Goal: Check status: Check status

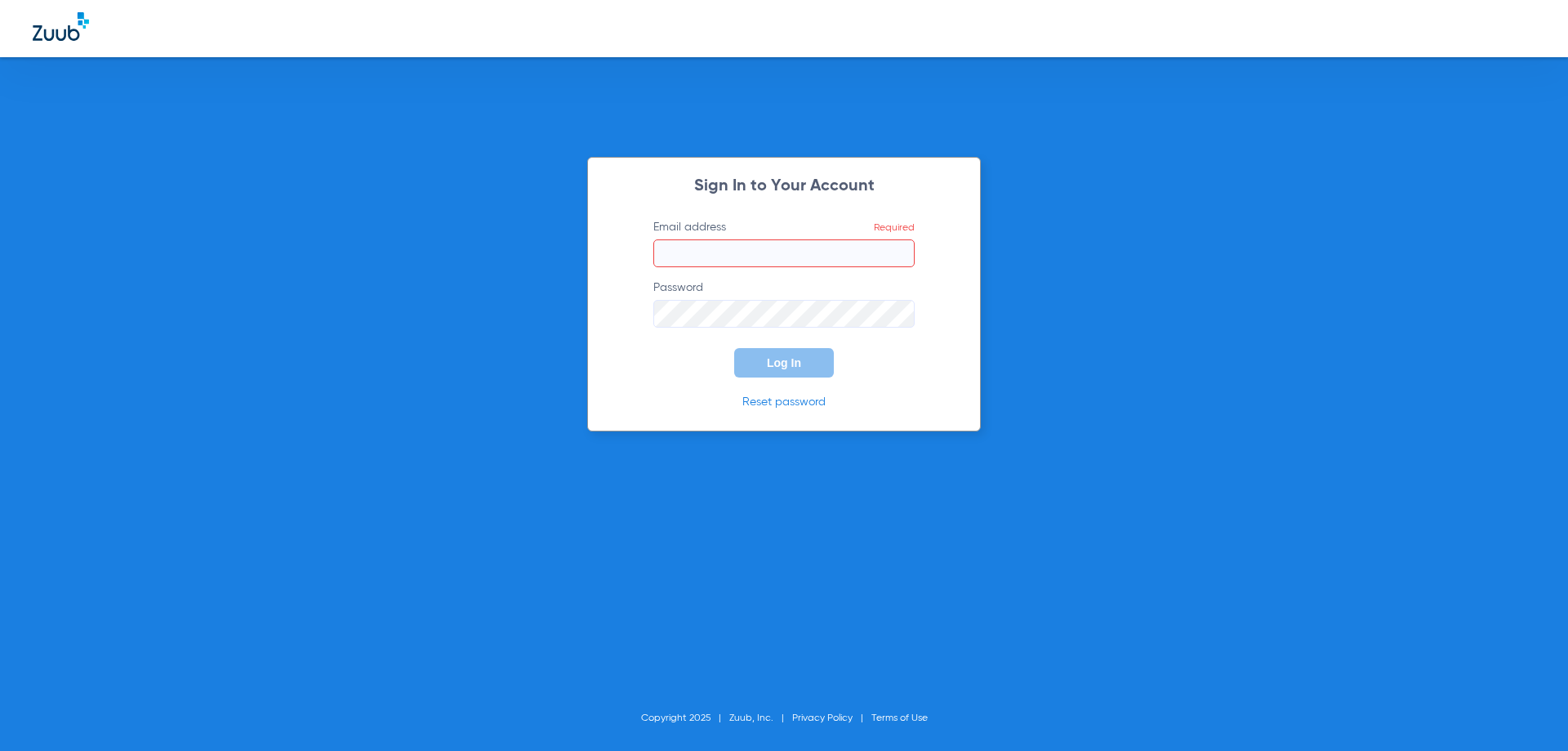
click at [716, 258] on input "Email address Required" at bounding box center [784, 253] width 262 height 28
paste input "infinitydentalutah@gmail.com"
type input "infinitydentalutah@gmail.com"
click at [752, 361] on button "Log In" at bounding box center [784, 363] width 100 height 29
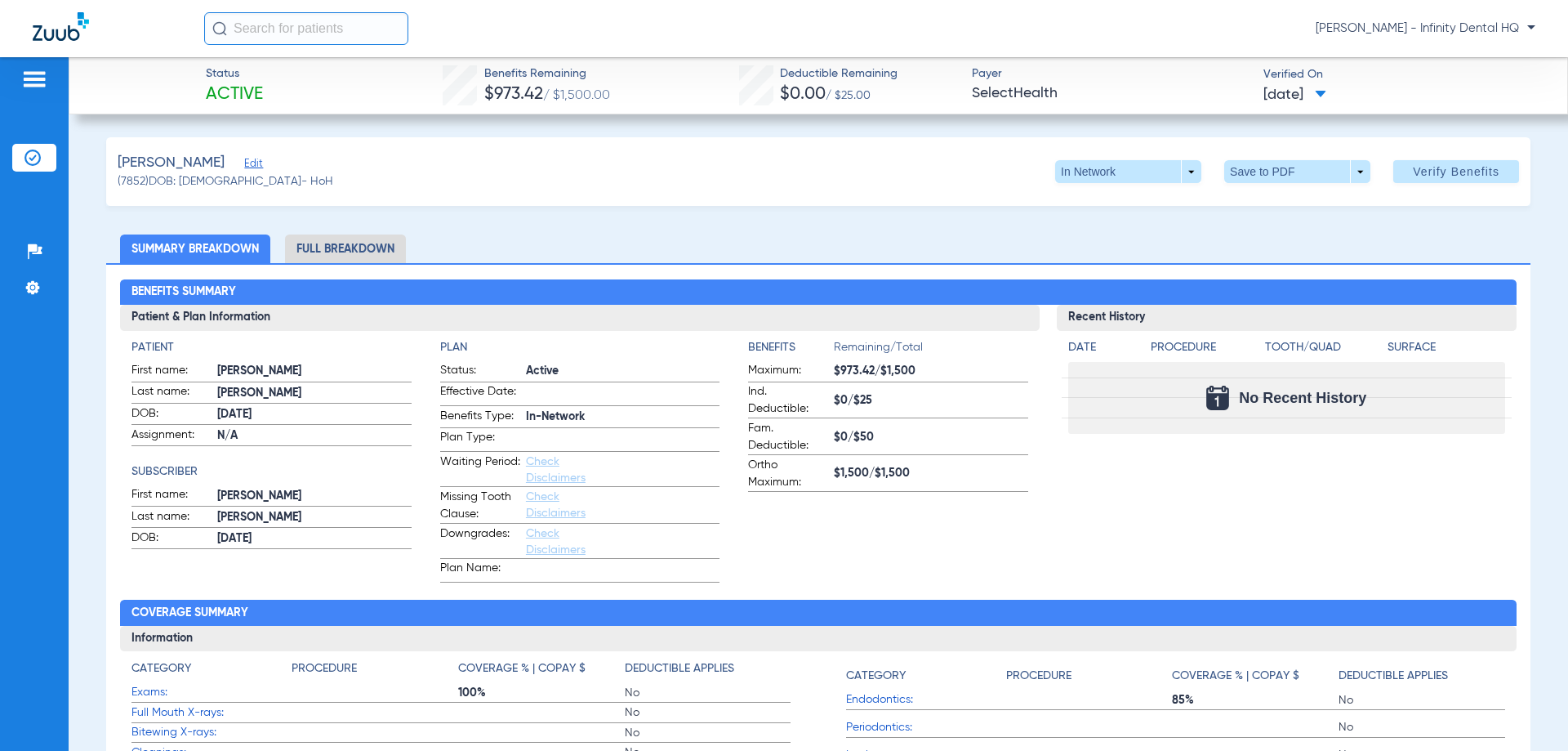
click at [374, 244] on li "Full Breakdown" at bounding box center [345, 248] width 121 height 28
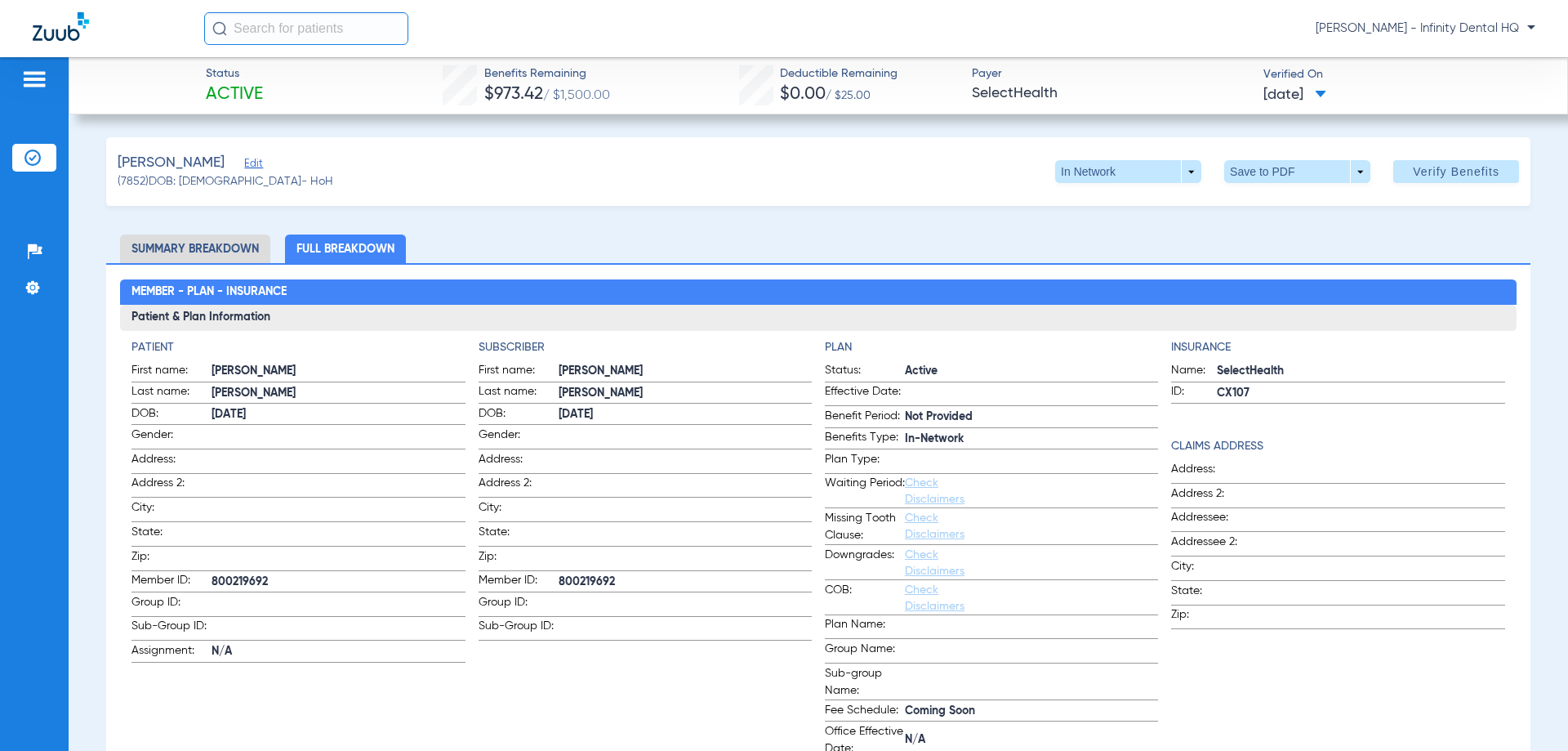
click at [248, 255] on li "Summary Breakdown" at bounding box center [195, 248] width 150 height 28
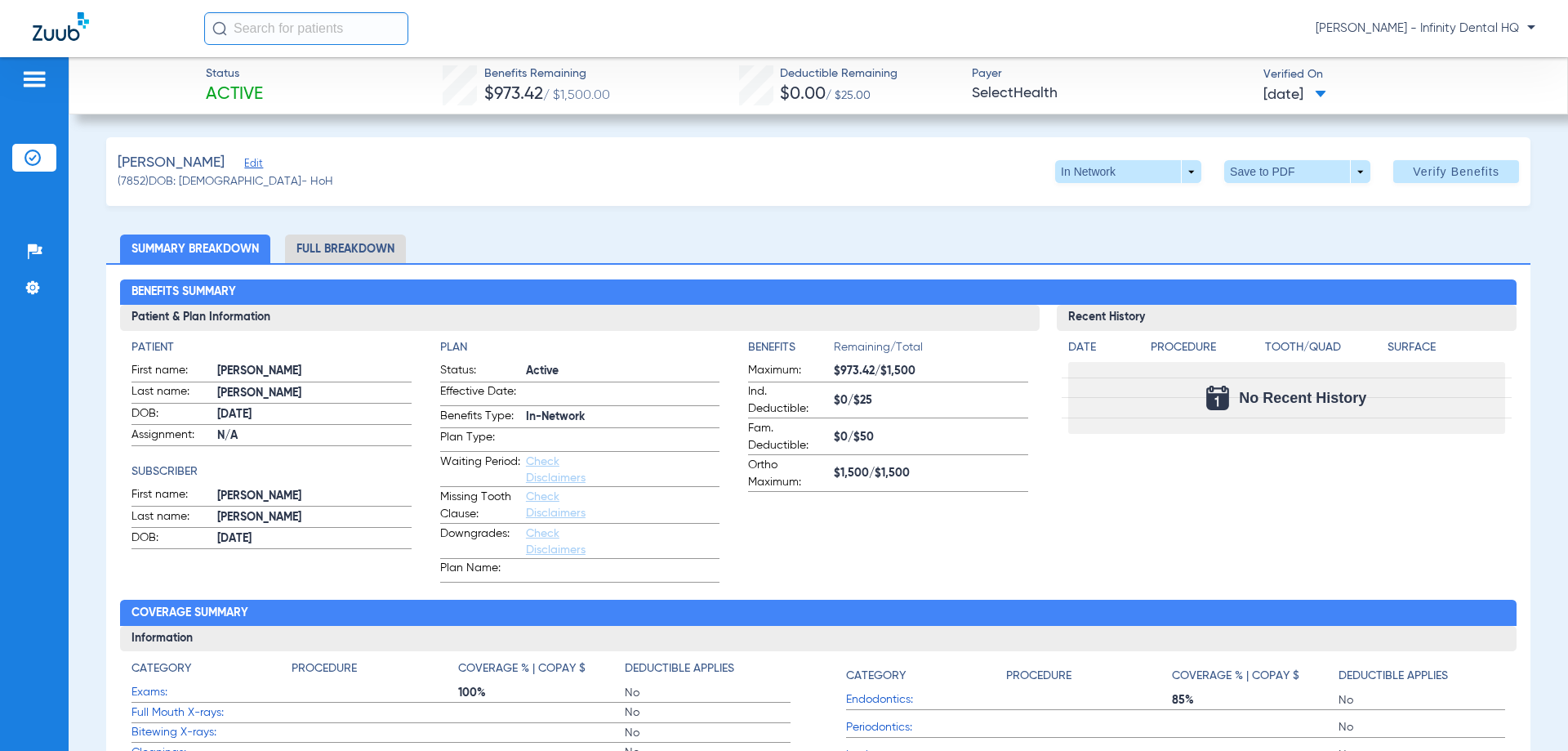
click at [333, 245] on li "Full Breakdown" at bounding box center [345, 248] width 121 height 28
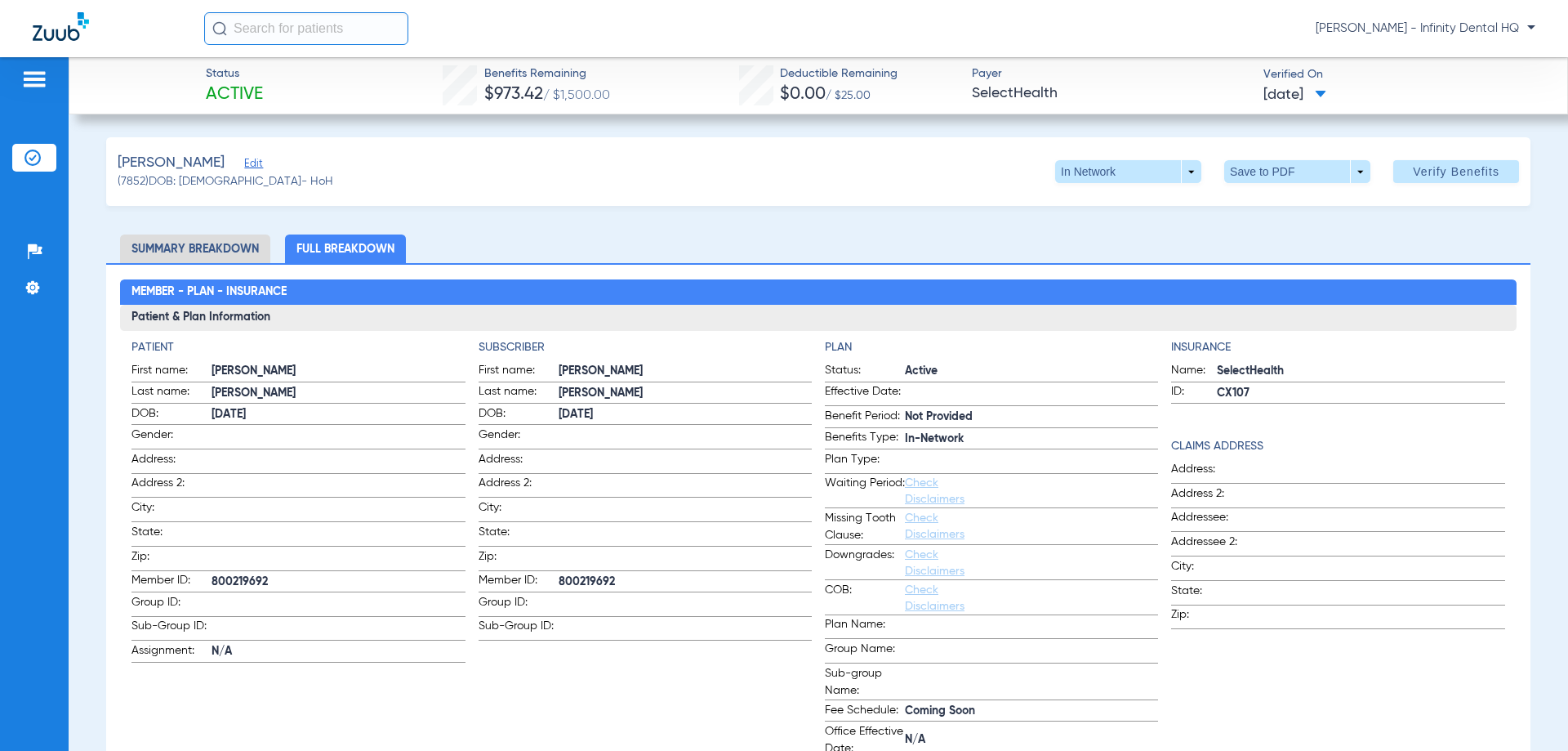
click at [511, 247] on ul "Summary Breakdown Full Breakdown" at bounding box center [818, 248] width 1425 height 28
click at [236, 249] on li "Summary Breakdown" at bounding box center [195, 248] width 150 height 28
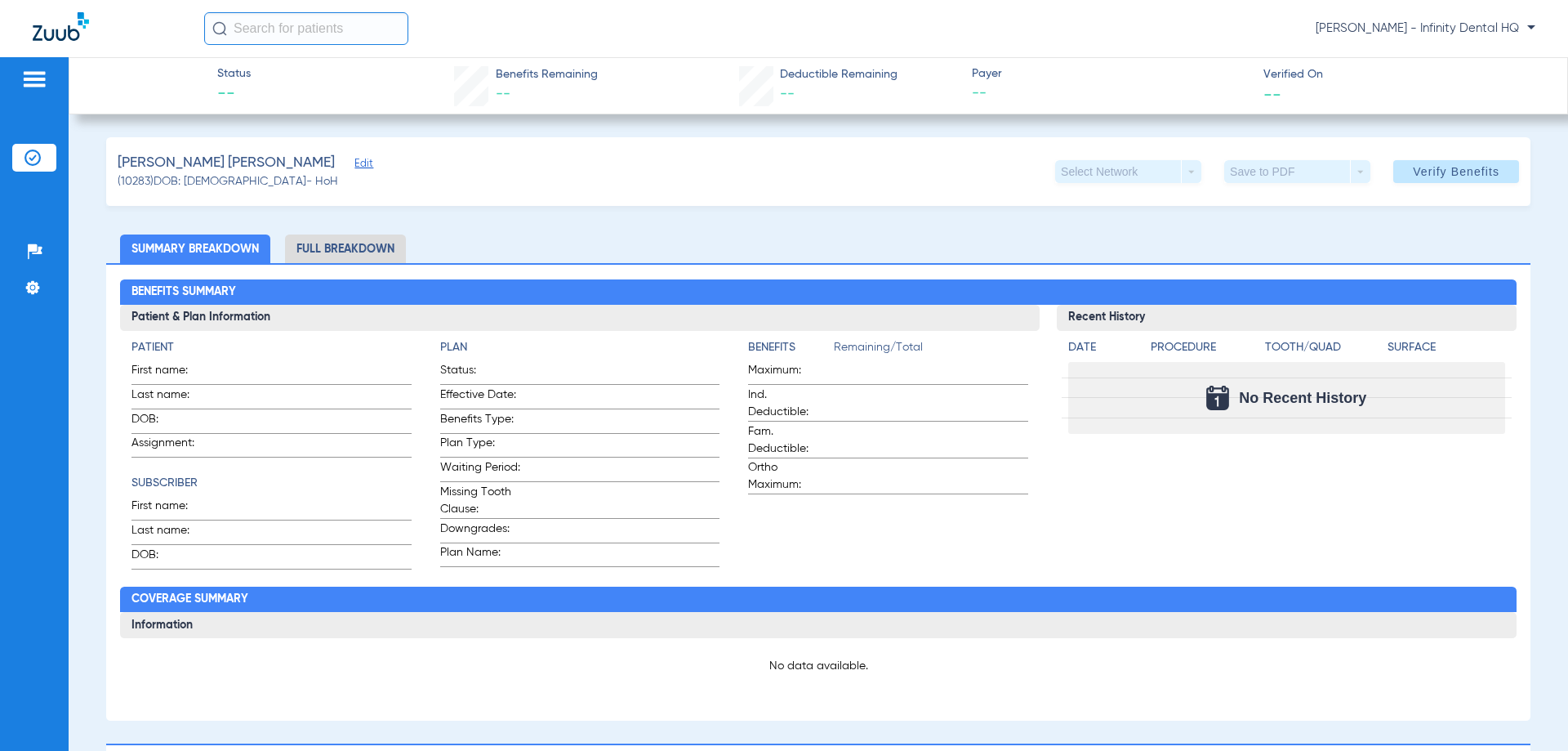
click at [332, 246] on li "Full Breakdown" at bounding box center [345, 248] width 121 height 28
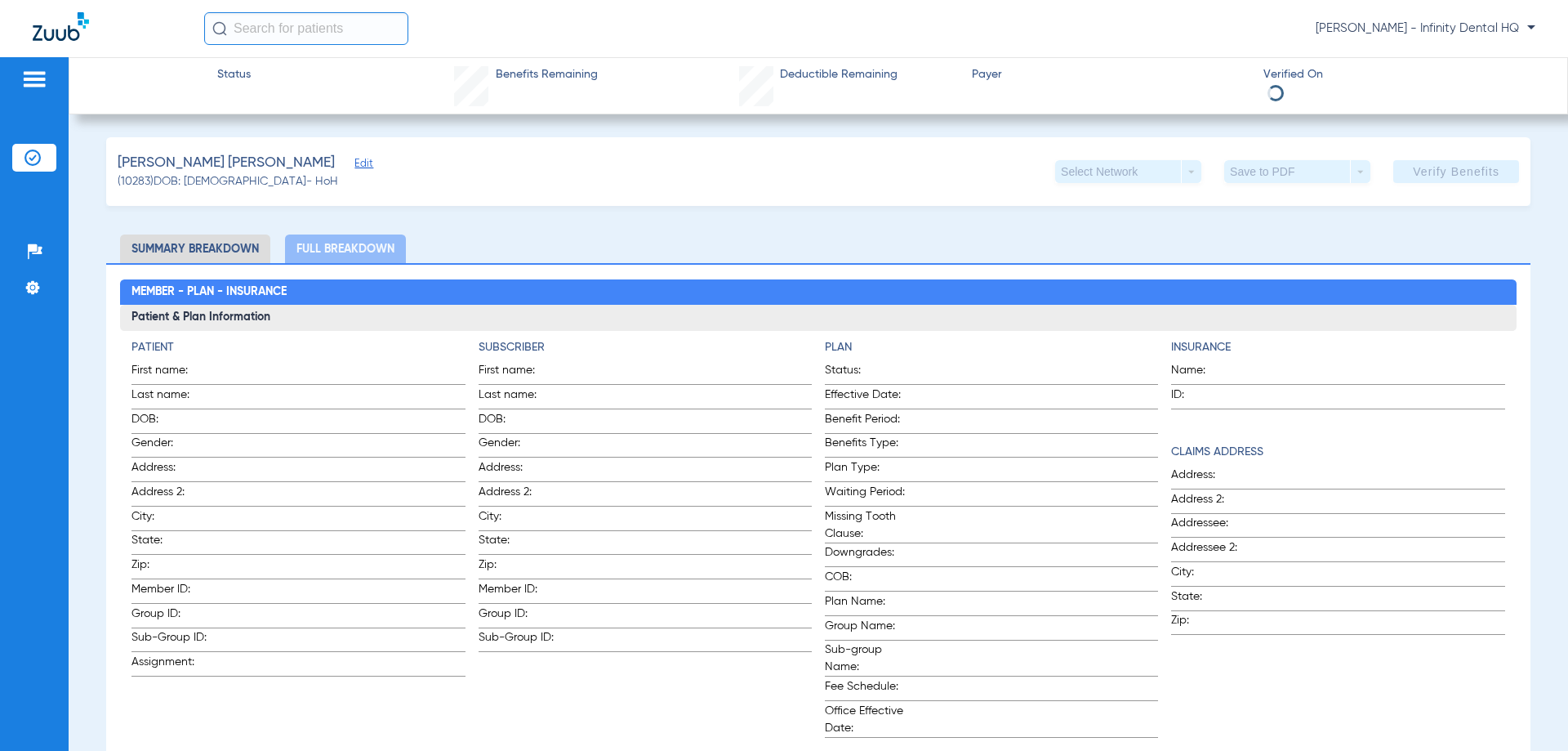
click at [242, 243] on li "Summary Breakdown" at bounding box center [195, 248] width 150 height 28
click at [177, 254] on li "Summary Breakdown" at bounding box center [195, 248] width 150 height 28
click at [302, 250] on li "Full Breakdown" at bounding box center [345, 248] width 121 height 28
click at [34, 83] on img at bounding box center [33, 79] width 26 height 20
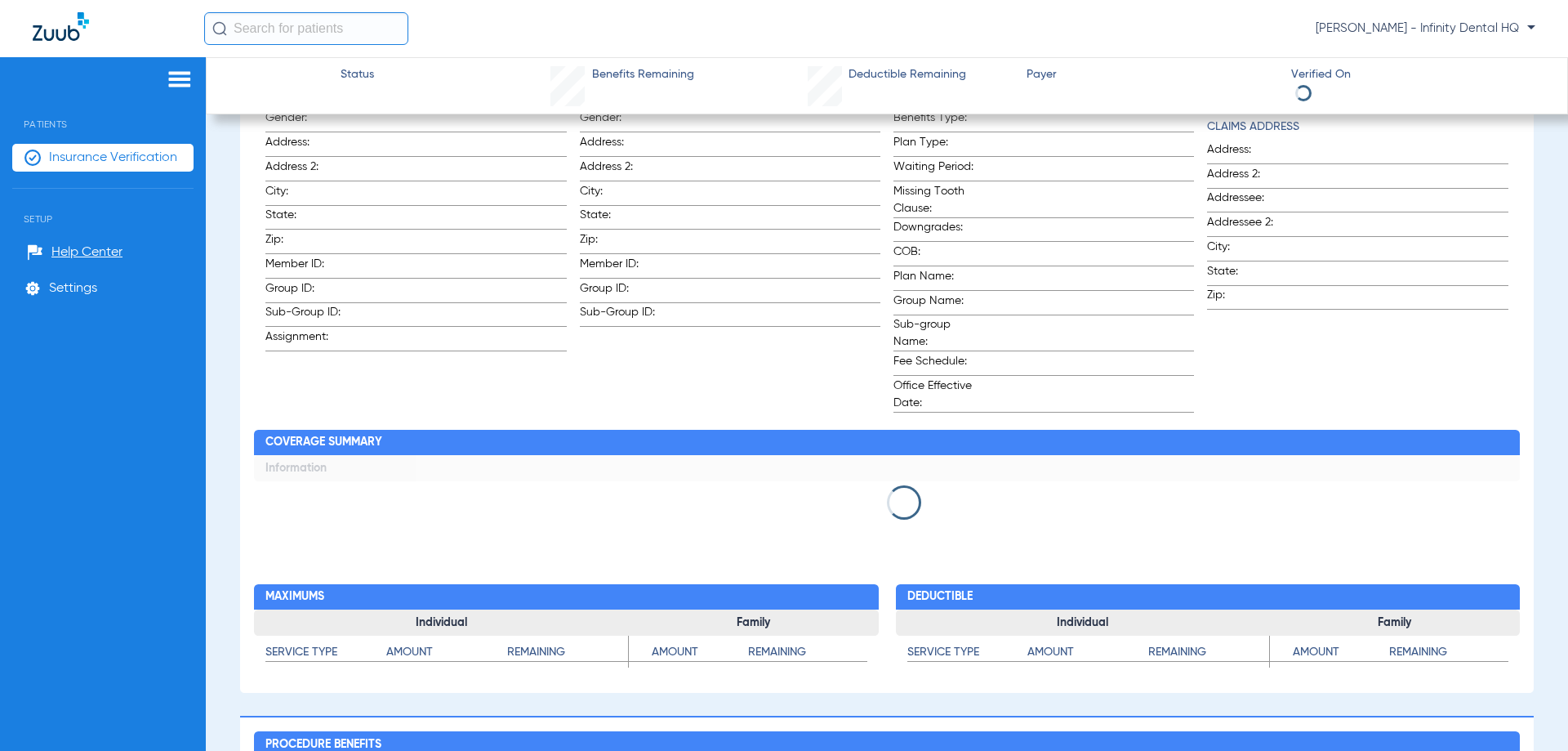
scroll to position [327, 0]
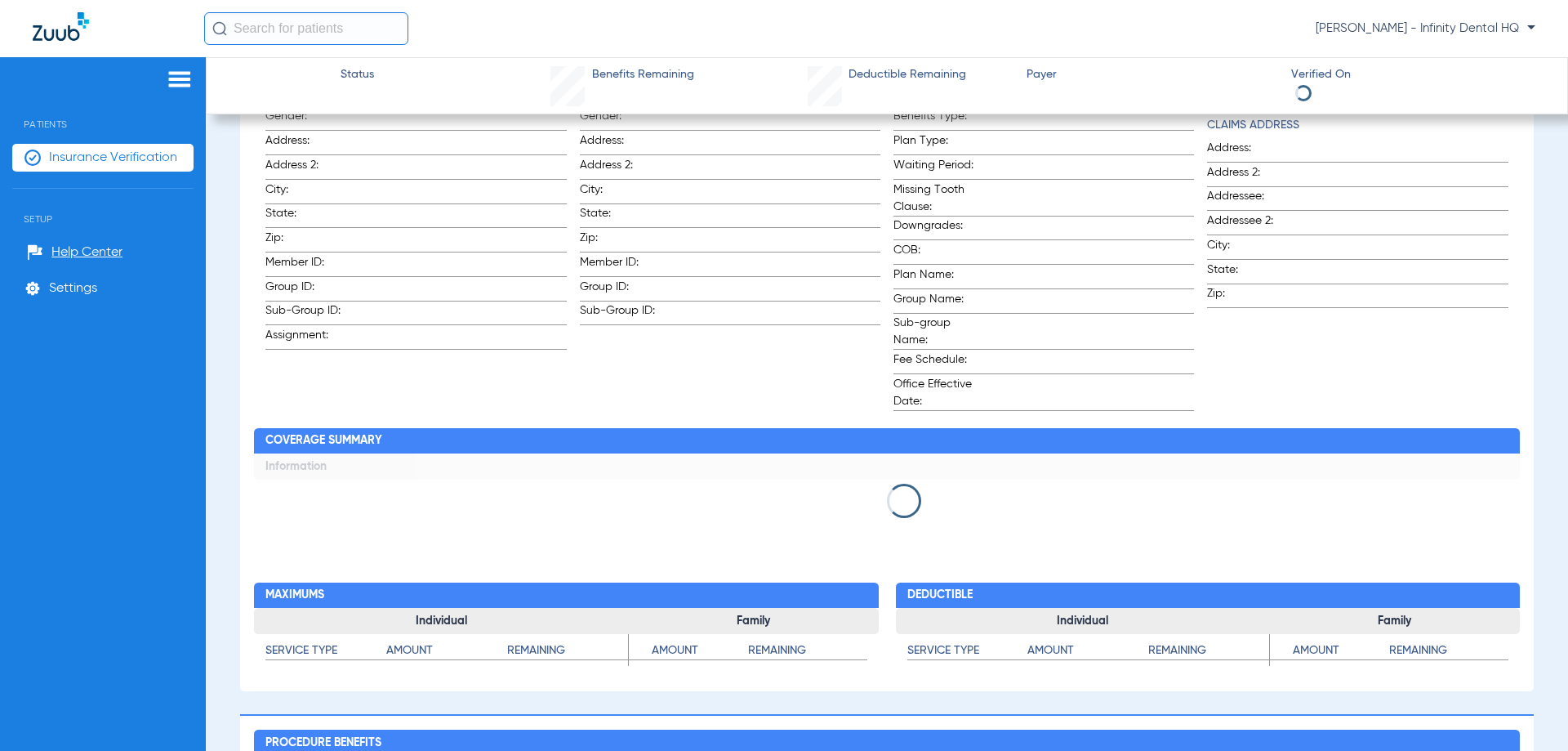
click at [1161, 546] on app-loading-indicator at bounding box center [887, 501] width 1266 height 95
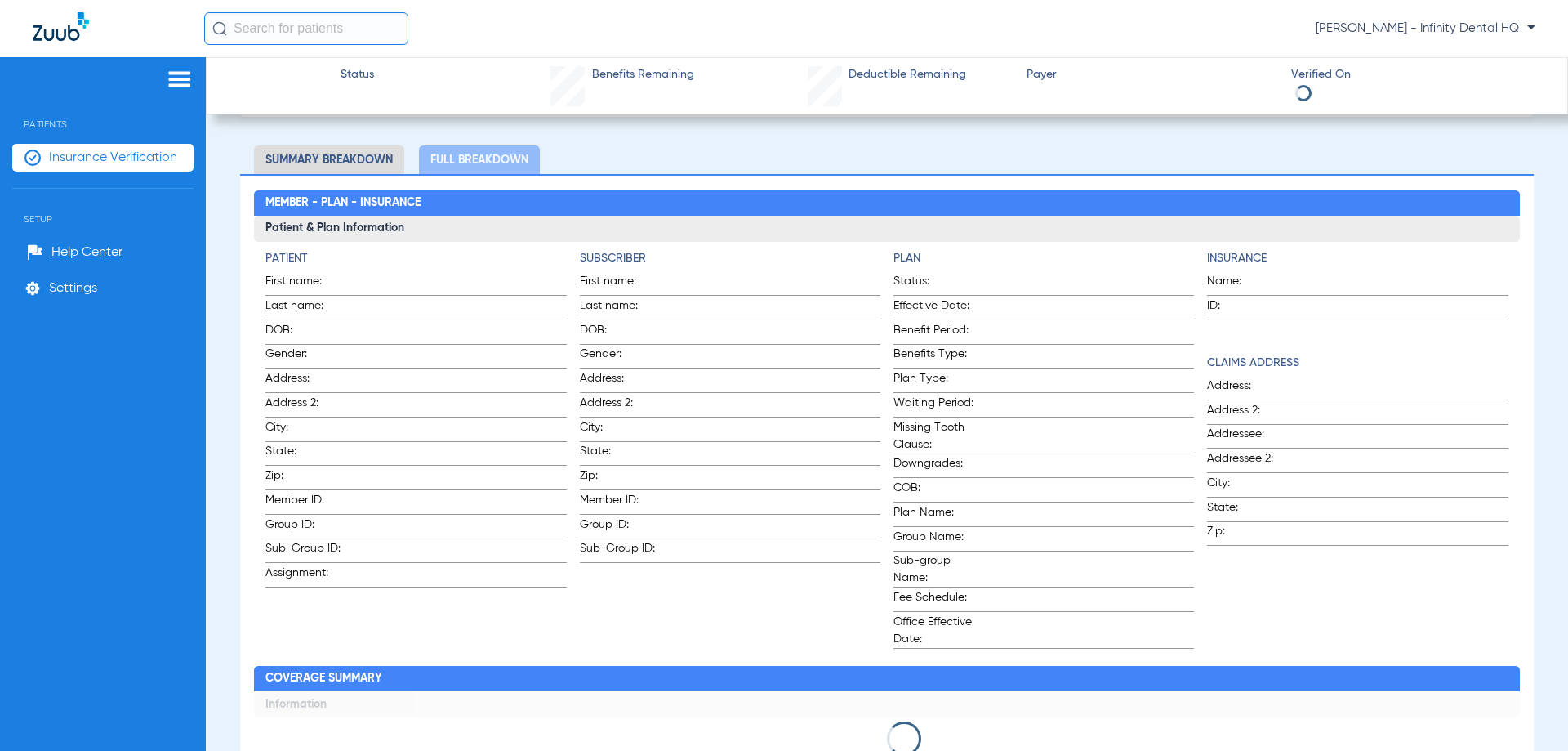
scroll to position [0, 0]
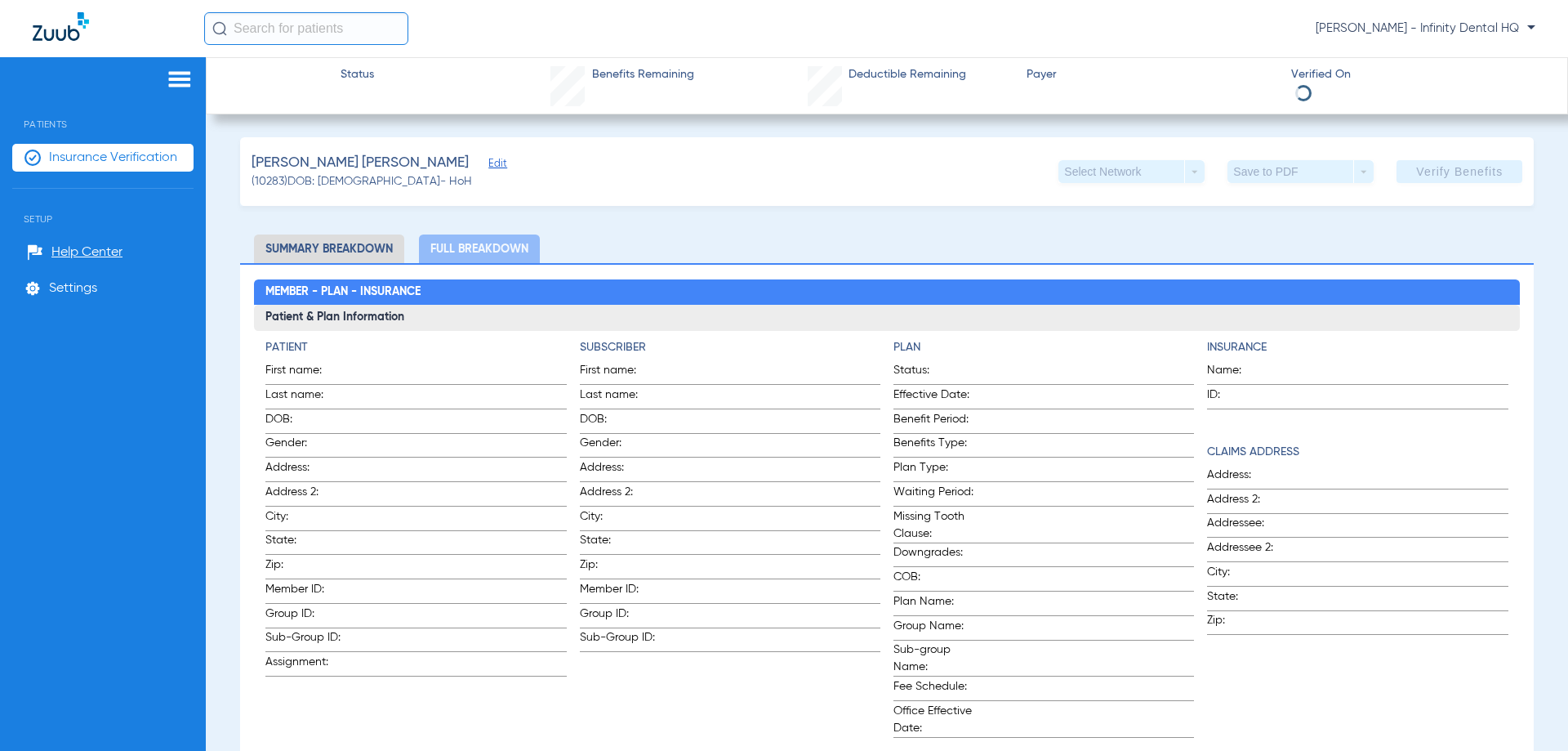
click at [312, 251] on li "Summary Breakdown" at bounding box center [329, 248] width 150 height 28
drag, startPoint x: 669, startPoint y: 307, endPoint x: 439, endPoint y: 260, distance: 234.8
click at [659, 307] on h3 "Patient & Plan Information" at bounding box center [887, 318] width 1266 height 26
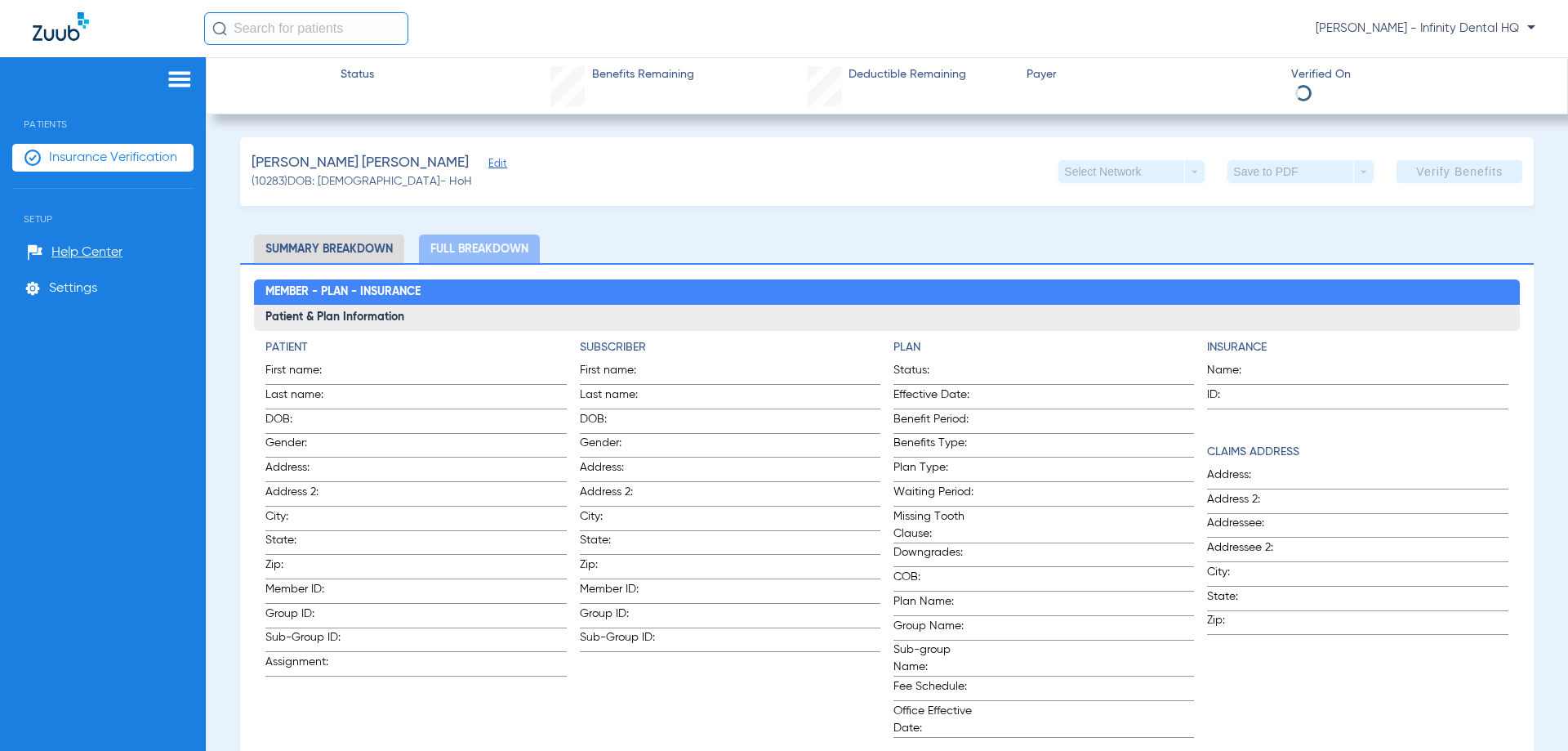
click at [438, 259] on li "Full Breakdown" at bounding box center [479, 248] width 121 height 28
click at [862, 250] on ul "Summary Breakdown Full Breakdown" at bounding box center [887, 248] width 1295 height 28
click at [362, 248] on li "Summary Breakdown" at bounding box center [329, 248] width 150 height 28
click at [443, 248] on li "Full Breakdown" at bounding box center [479, 248] width 121 height 28
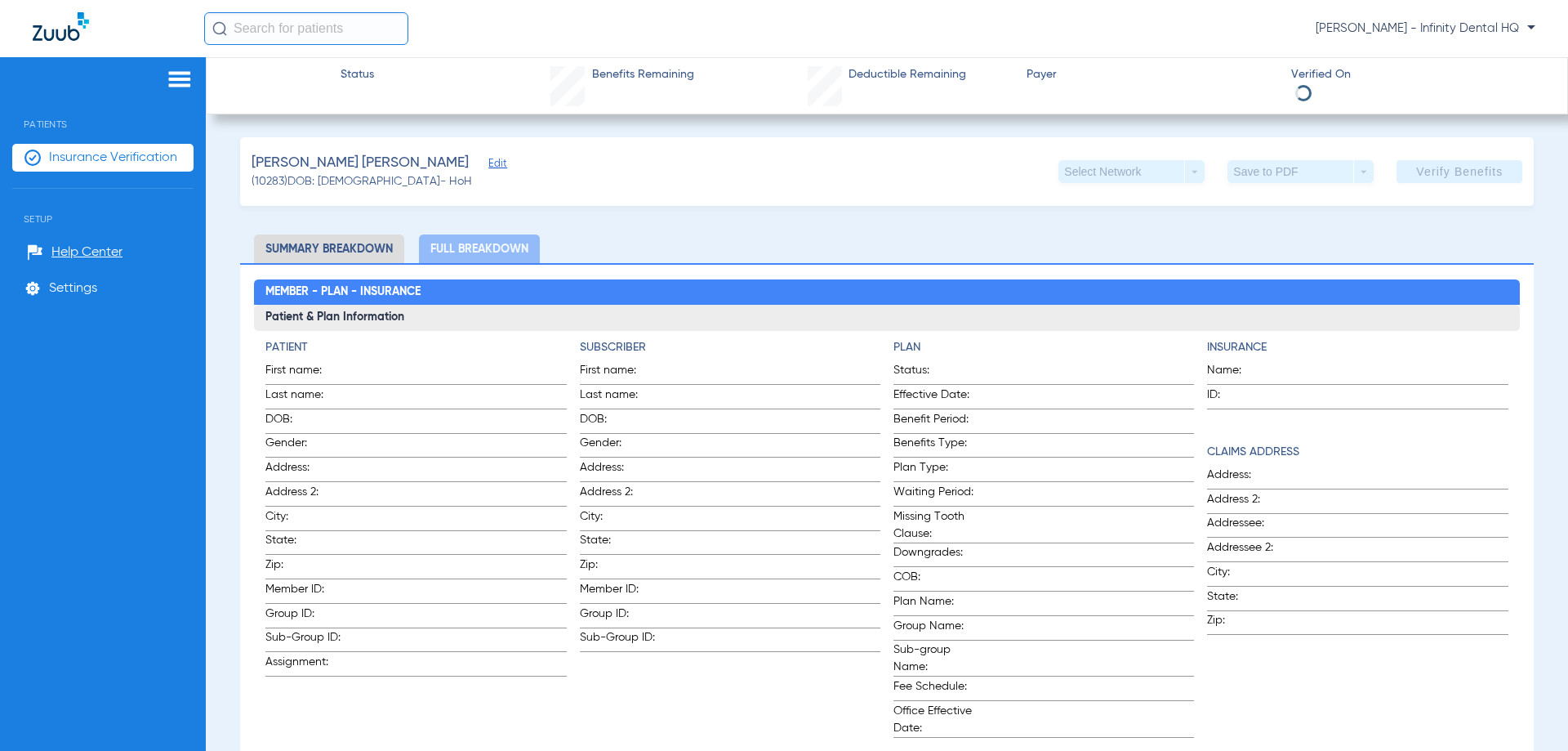
click at [325, 251] on li "Summary Breakdown" at bounding box center [329, 248] width 150 height 28
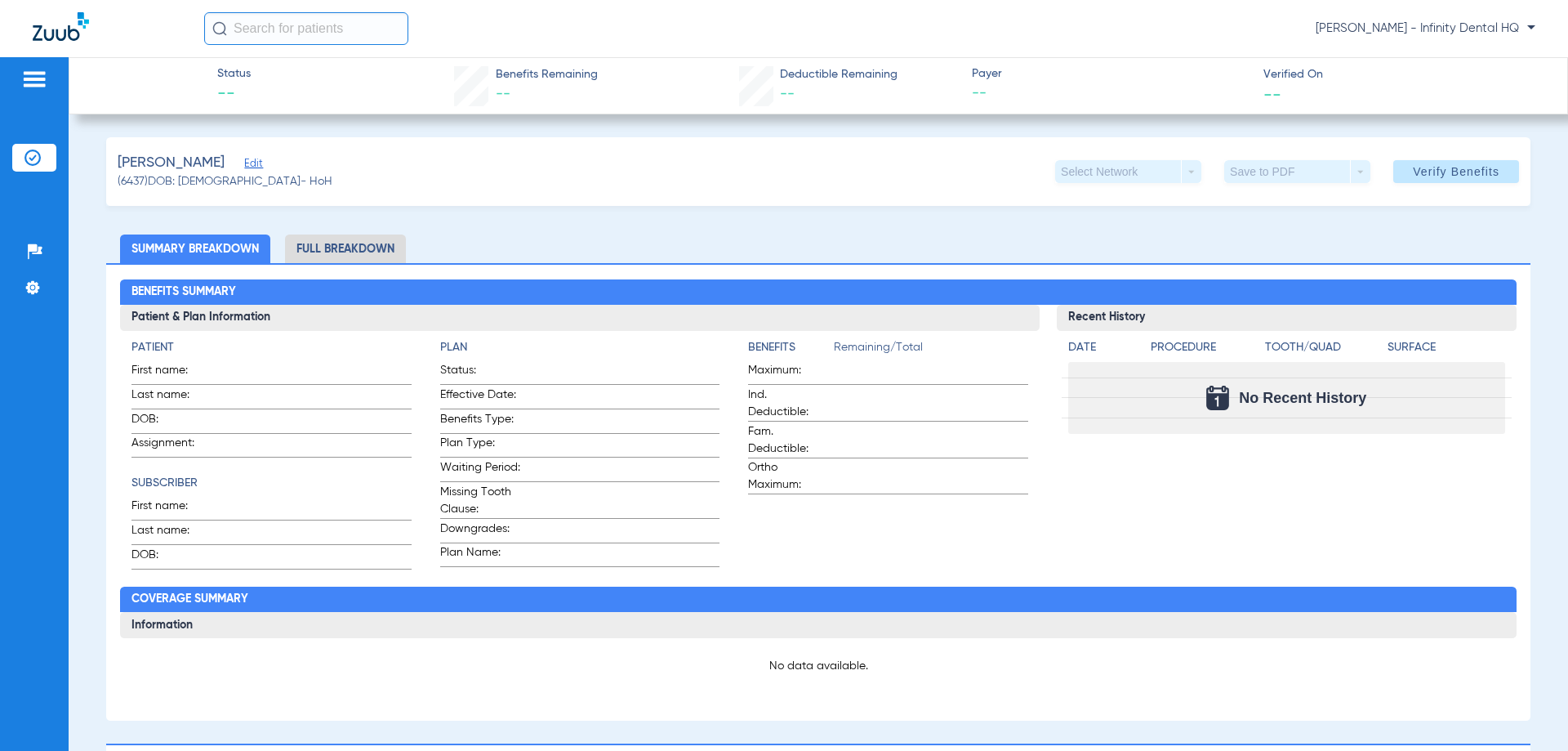
click at [327, 251] on li "Full Breakdown" at bounding box center [345, 248] width 121 height 28
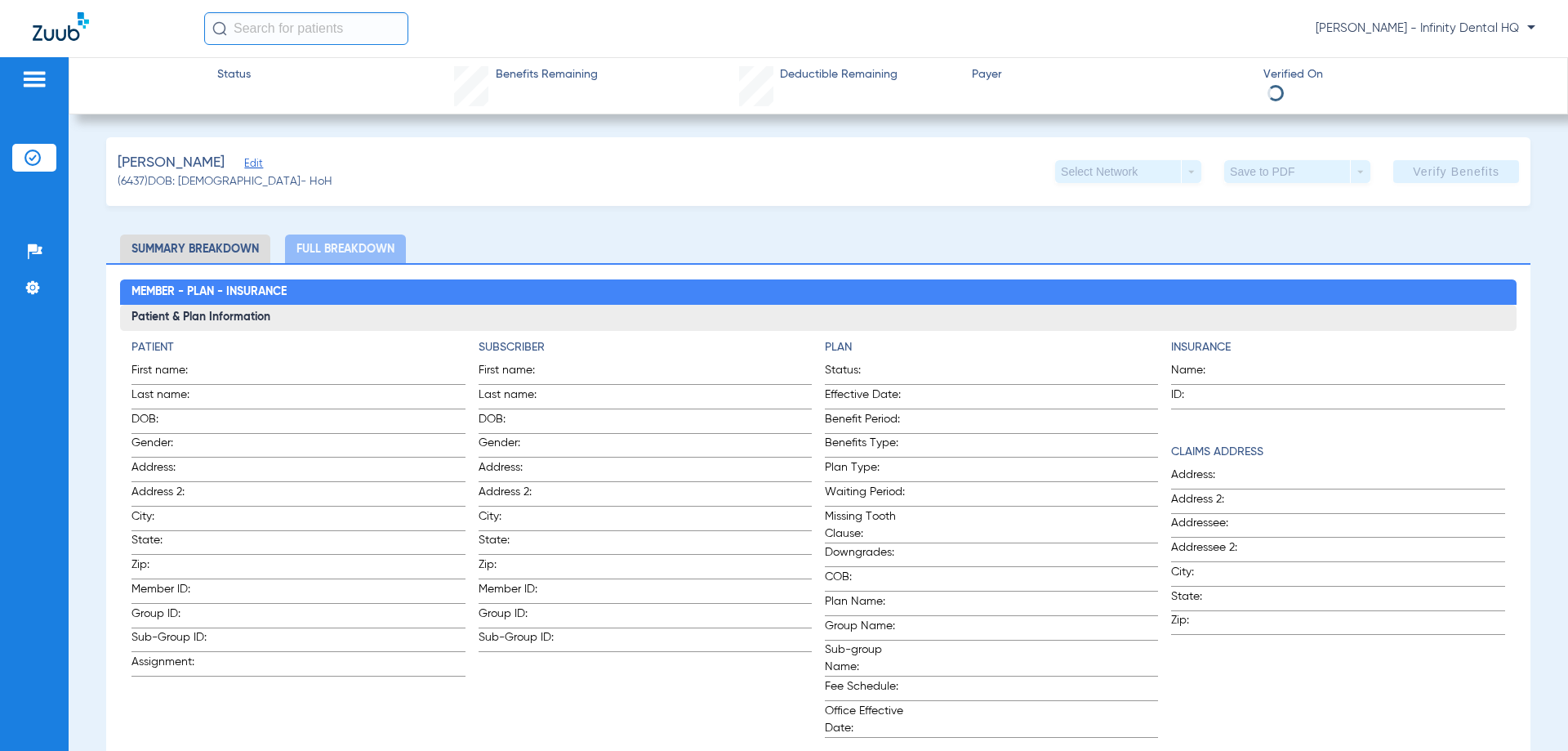
click at [241, 250] on li "Summary Breakdown" at bounding box center [195, 248] width 150 height 28
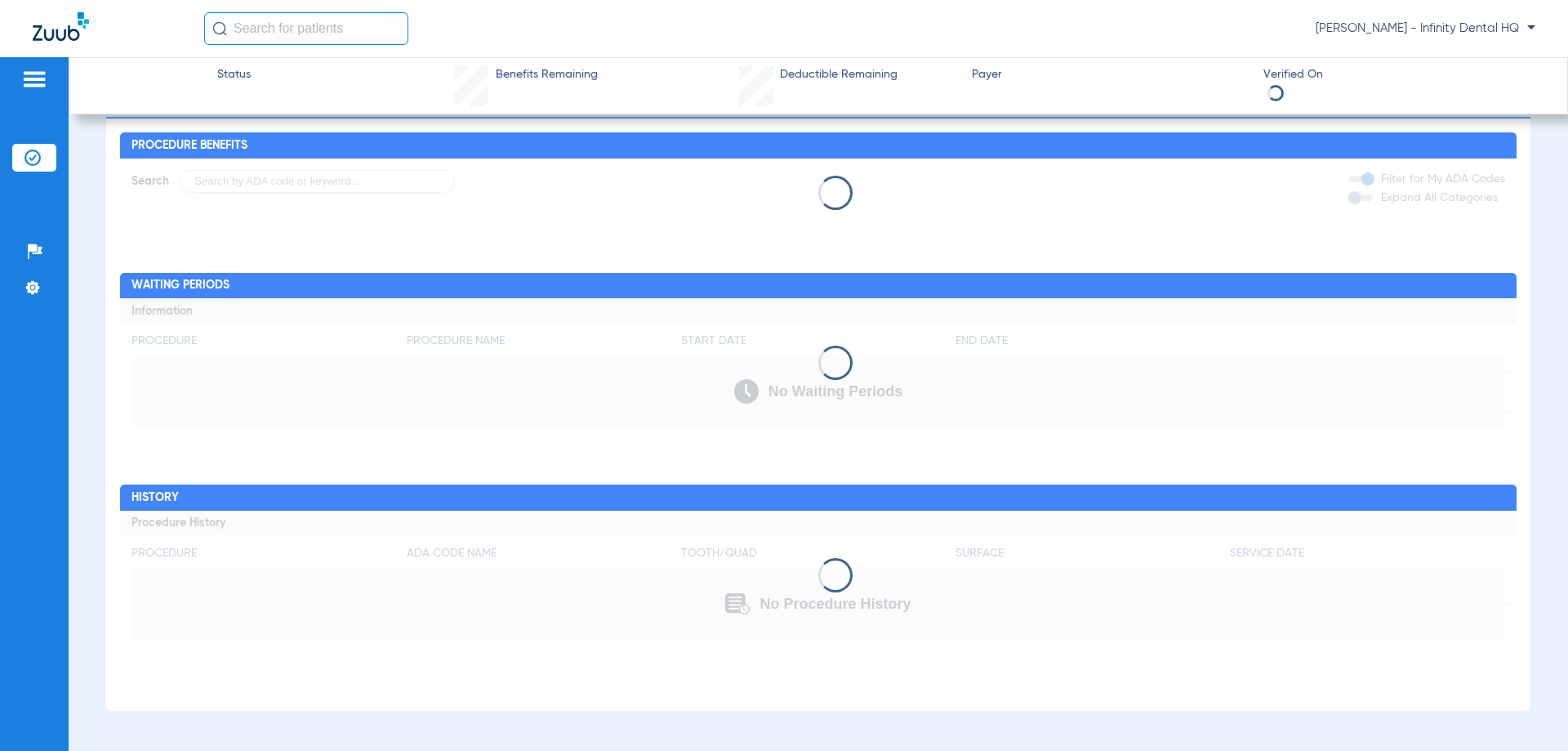
scroll to position [929, 0]
click at [1438, 25] on span "[PERSON_NAME] - Infinity Dental HQ" at bounding box center [1426, 29] width 220 height 17
click at [1278, 29] on div at bounding box center [784, 375] width 1568 height 751
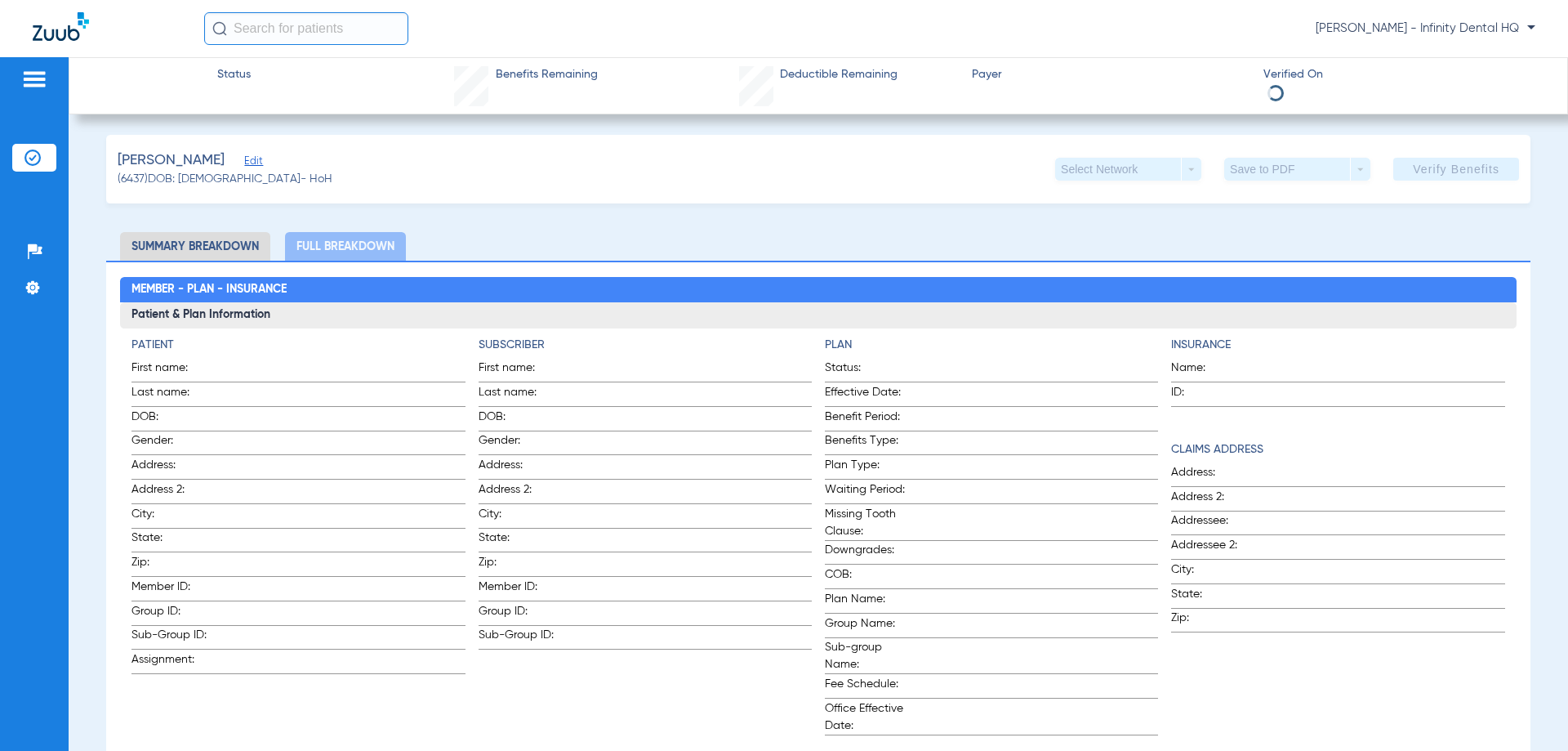
scroll to position [0, 0]
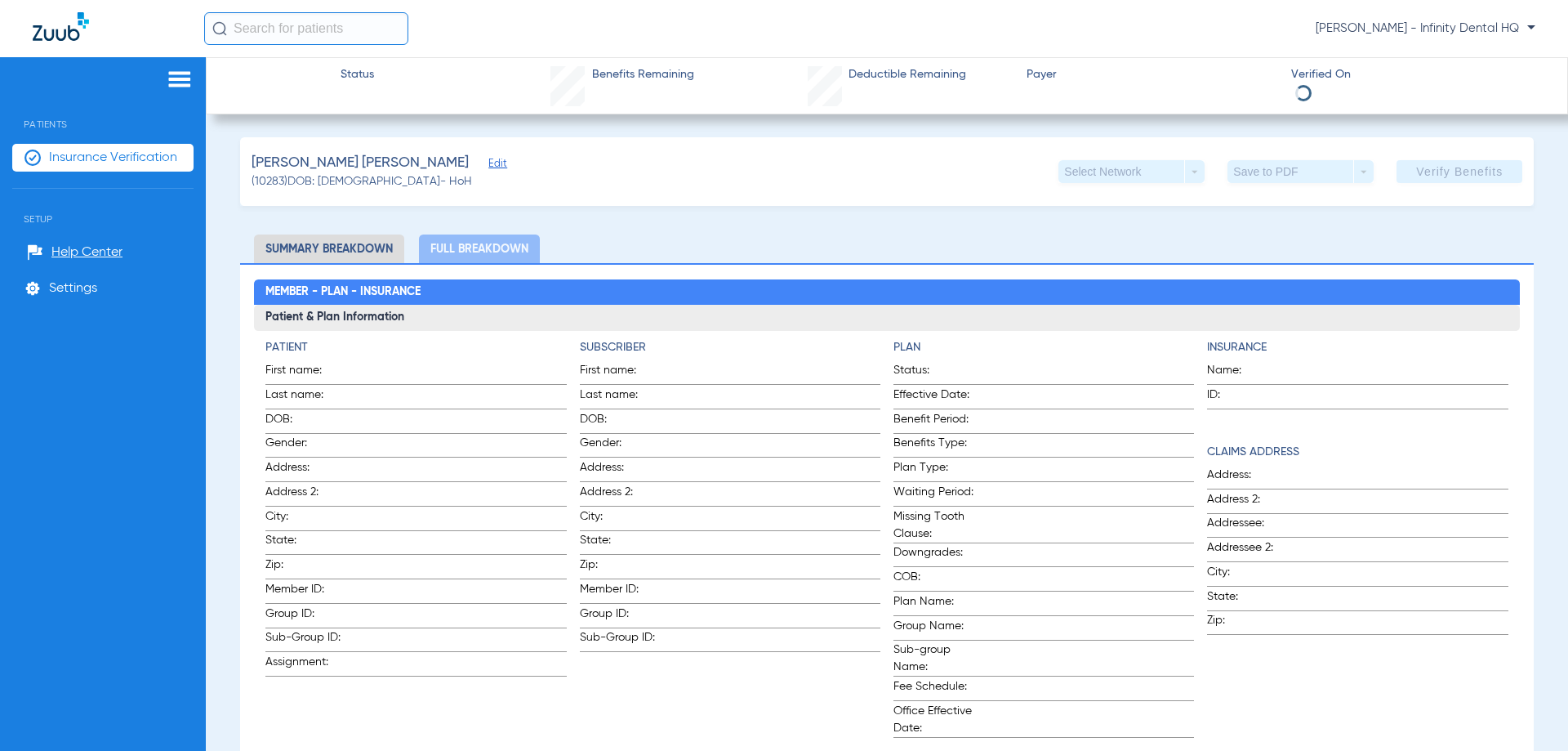
click at [388, 243] on li "Summary Breakdown" at bounding box center [329, 248] width 150 height 28
click at [388, 248] on li "Summary Breakdown" at bounding box center [329, 248] width 150 height 28
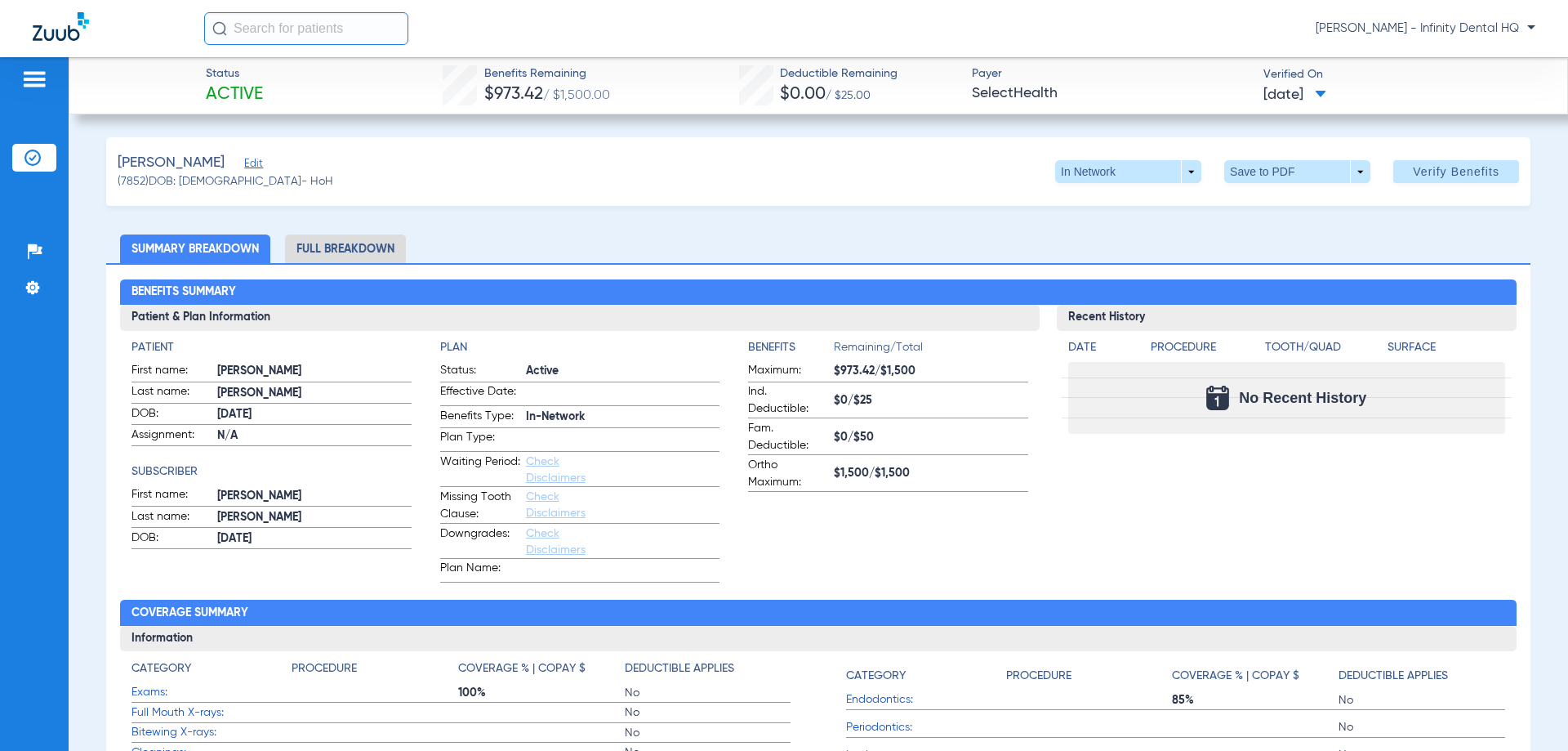
click at [817, 269] on div "Benefits Summary Patient & Plan Information Patient First name: MELVA Last name…" at bounding box center [818, 580] width 1425 height 634
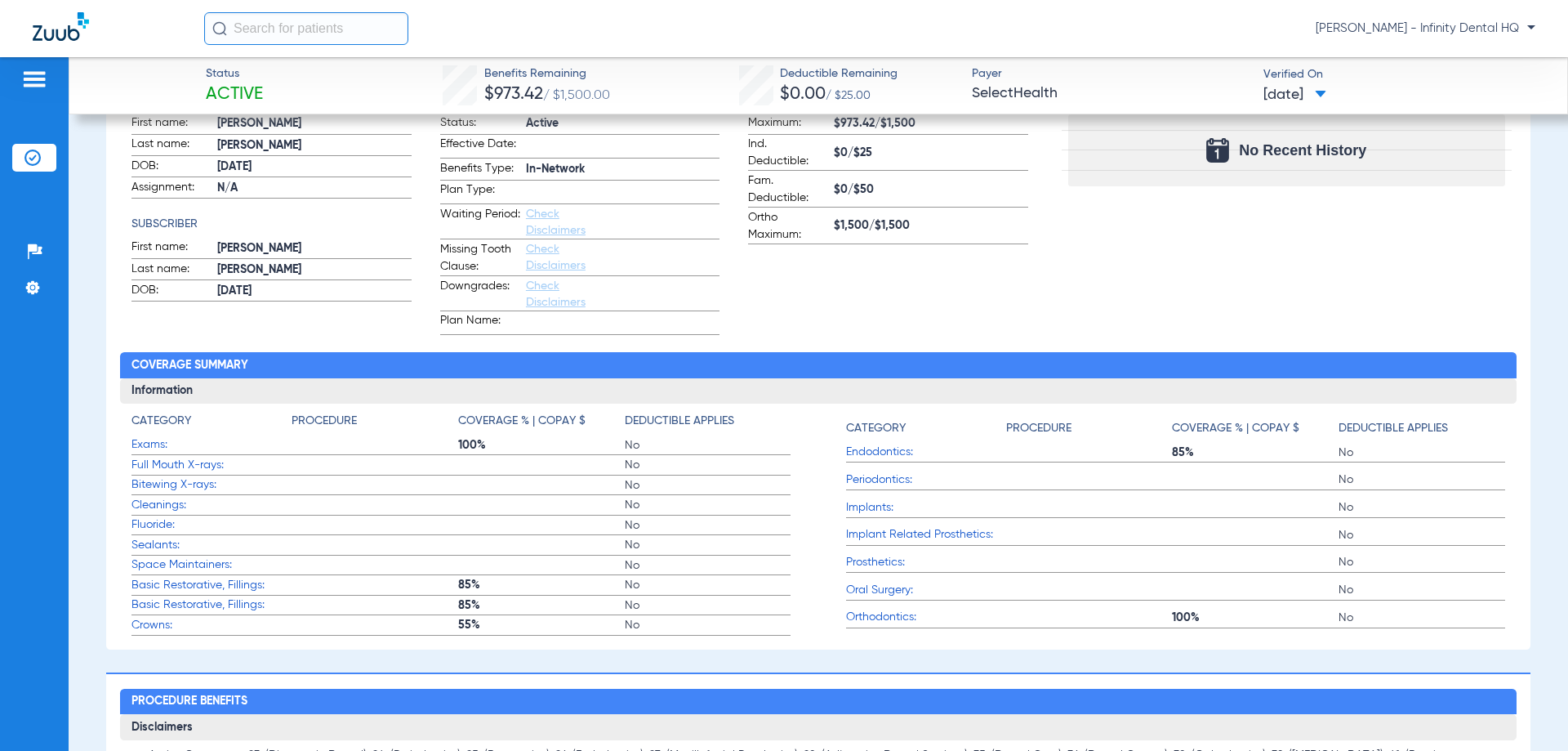
scroll to position [82, 0]
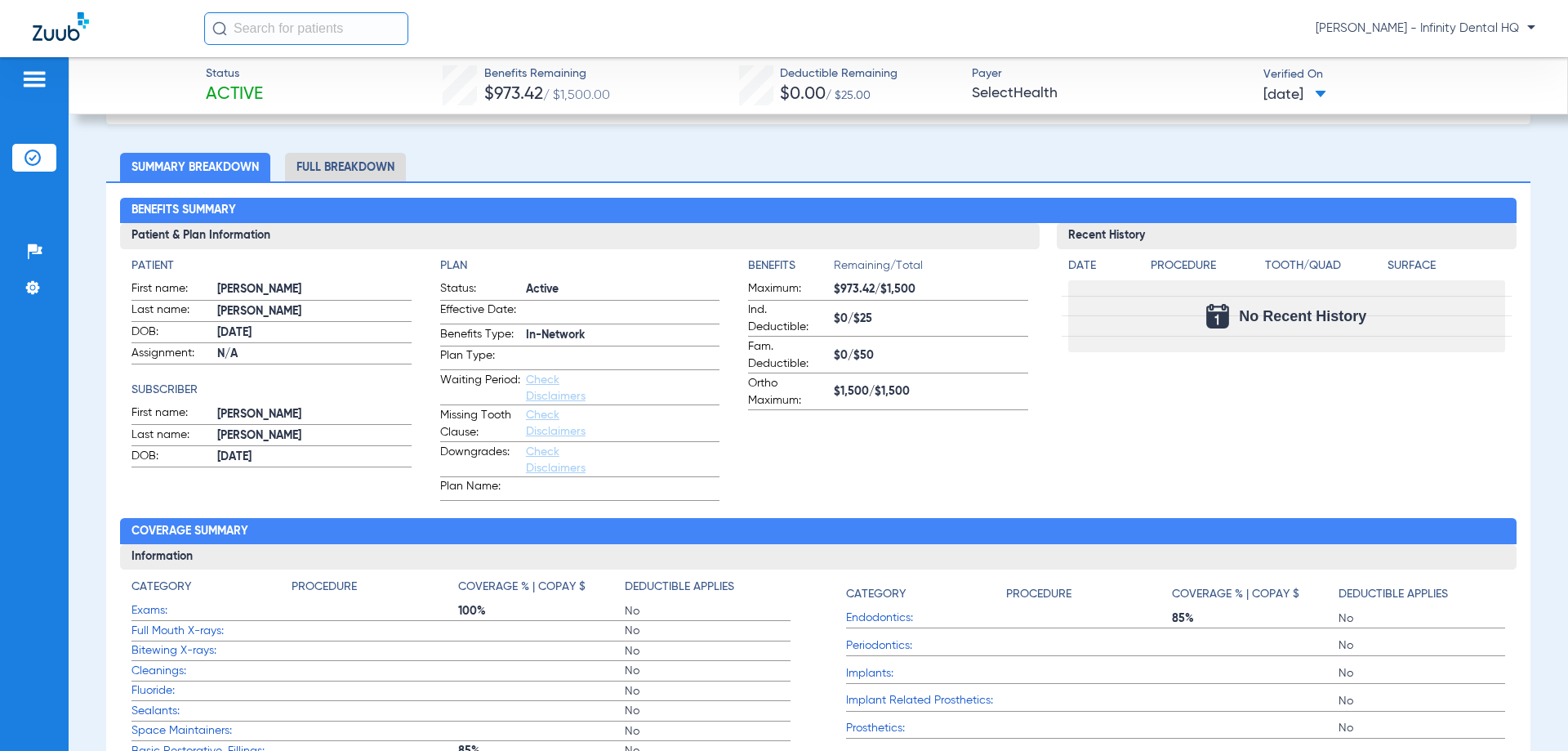
click at [370, 166] on li "Full Breakdown" at bounding box center [345, 167] width 121 height 28
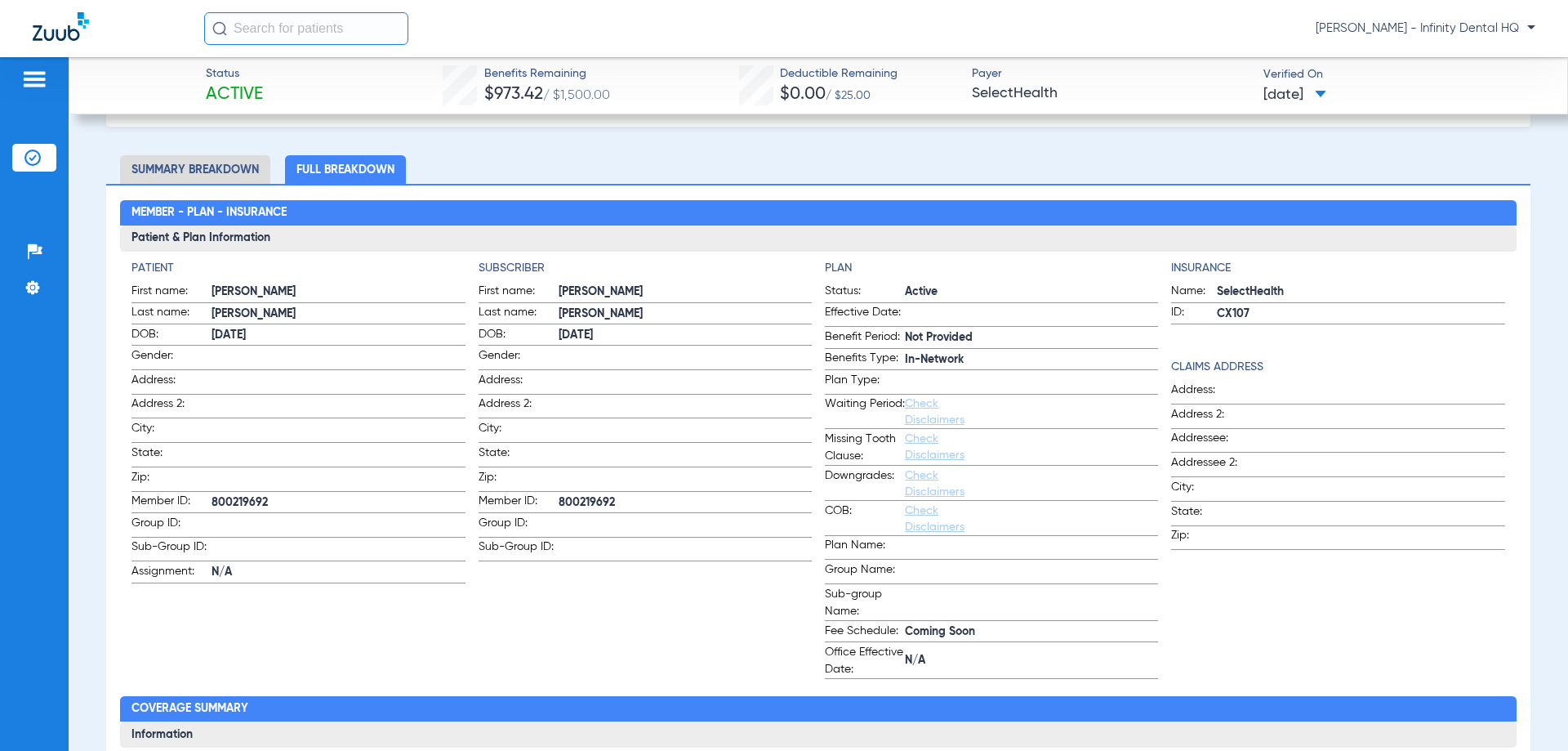
scroll to position [0, 0]
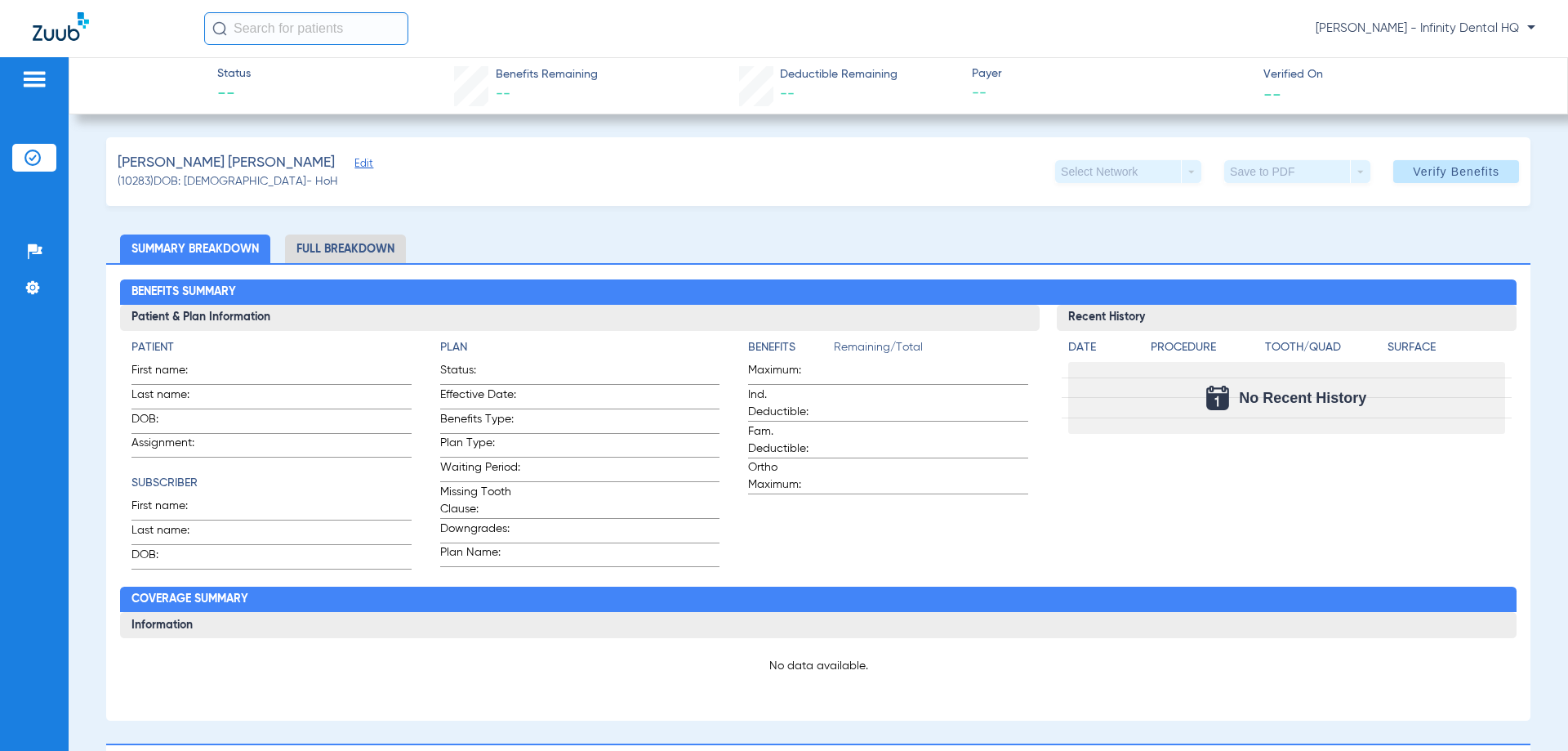
click at [363, 238] on li "Full Breakdown" at bounding box center [345, 248] width 121 height 28
